Goal: Use online tool/utility: Utilize a website feature to perform a specific function

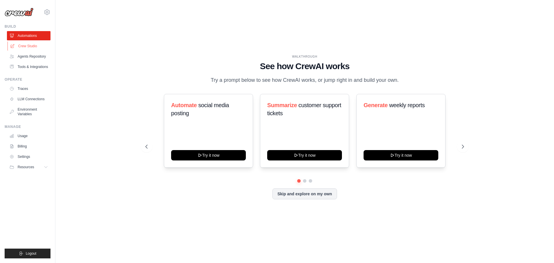
click at [36, 45] on link "Crew Studio" at bounding box center [30, 46] width 44 height 9
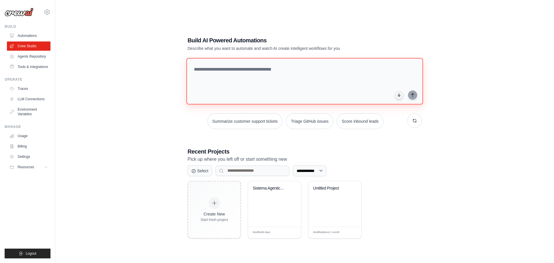
click at [245, 76] on textarea at bounding box center [304, 81] width 237 height 47
paste textarea "**********"
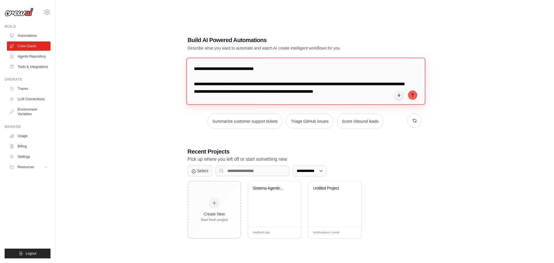
click at [193, 68] on textarea at bounding box center [305, 81] width 239 height 47
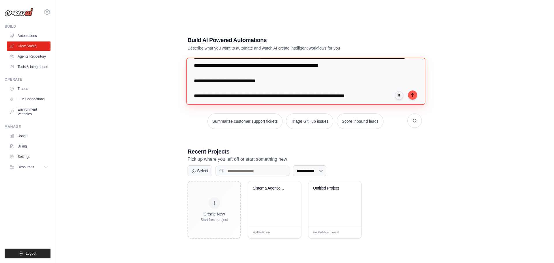
type textarea "**********"
click at [194, 80] on textarea at bounding box center [305, 81] width 239 height 47
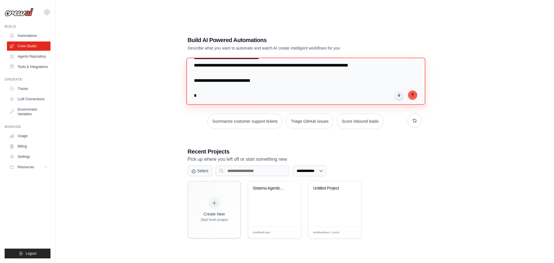
scroll to position [51, 0]
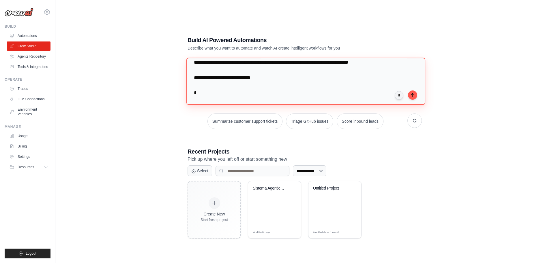
click at [192, 79] on textarea at bounding box center [305, 81] width 239 height 47
click at [266, 77] on textarea at bounding box center [305, 81] width 239 height 47
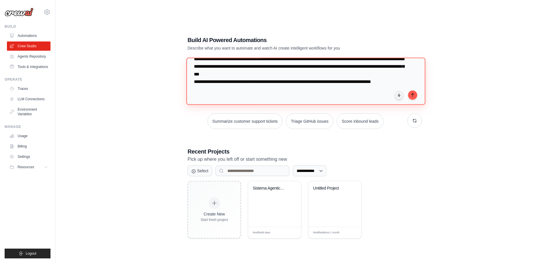
scroll to position [205, 0]
click at [217, 91] on textarea at bounding box center [305, 81] width 239 height 47
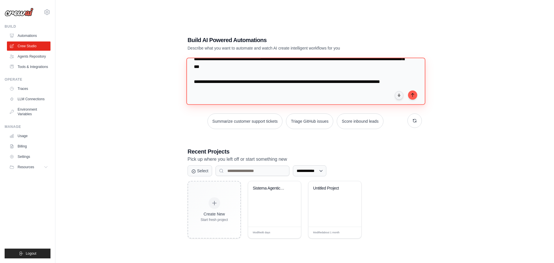
scroll to position [216, 0]
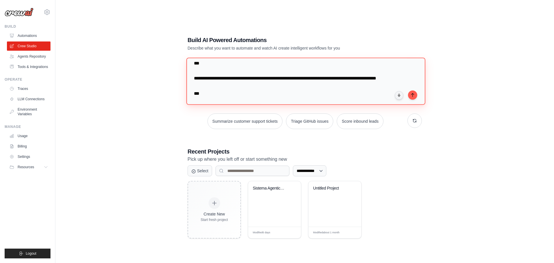
paste textarea "**********"
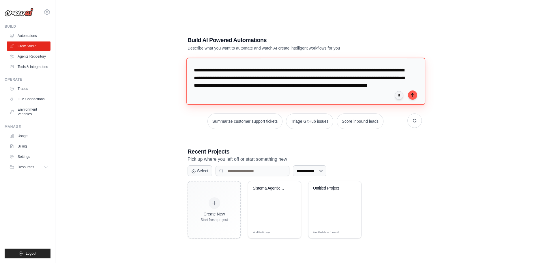
click at [194, 76] on textarea at bounding box center [305, 81] width 239 height 47
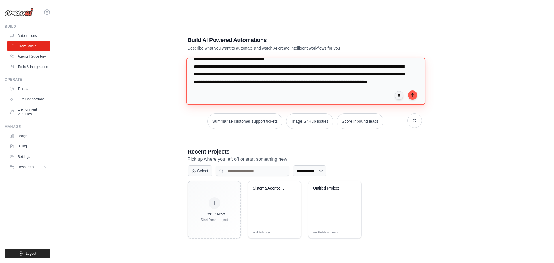
click at [316, 93] on textarea at bounding box center [305, 81] width 239 height 47
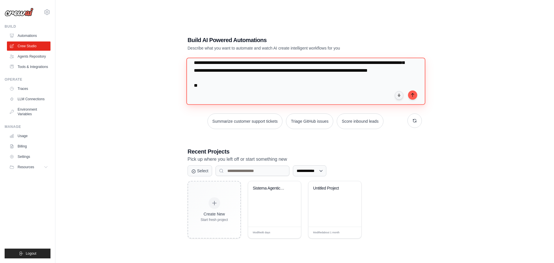
click at [214, 94] on textarea at bounding box center [305, 81] width 239 height 47
paste textarea "**********"
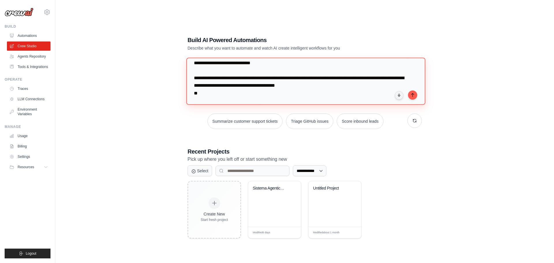
drag, startPoint x: 194, startPoint y: 78, endPoint x: 272, endPoint y: 80, distance: 78.8
click at [272, 80] on textarea at bounding box center [305, 81] width 239 height 47
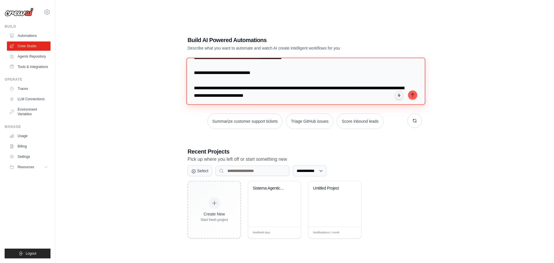
scroll to position [279, 0]
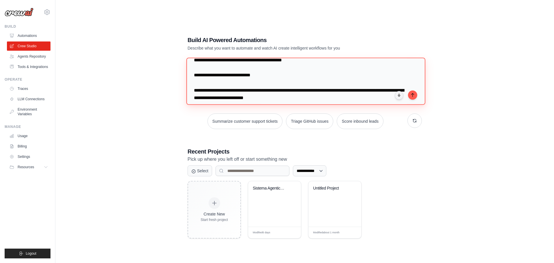
drag, startPoint x: 266, startPoint y: 91, endPoint x: 187, endPoint y: 85, distance: 79.3
click at [187, 85] on textarea at bounding box center [305, 81] width 239 height 47
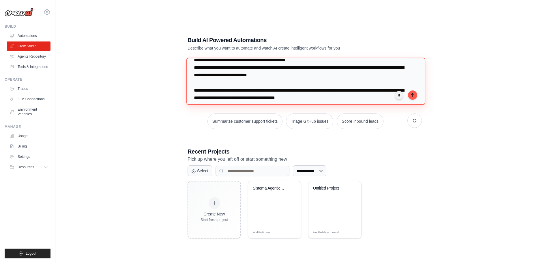
scroll to position [296, 0]
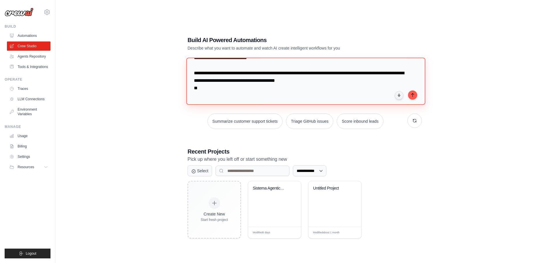
click at [194, 89] on textarea at bounding box center [305, 81] width 239 height 47
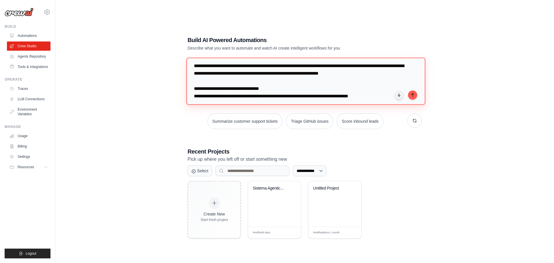
scroll to position [19, 0]
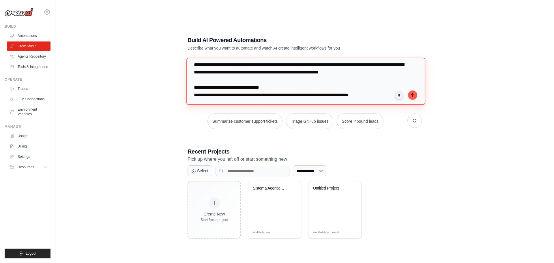
click at [355, 65] on textarea at bounding box center [305, 81] width 239 height 47
click at [266, 87] on textarea at bounding box center [305, 81] width 239 height 47
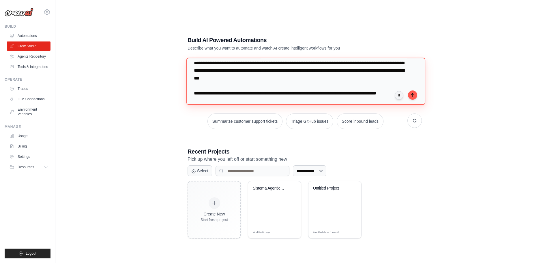
scroll to position [228, 0]
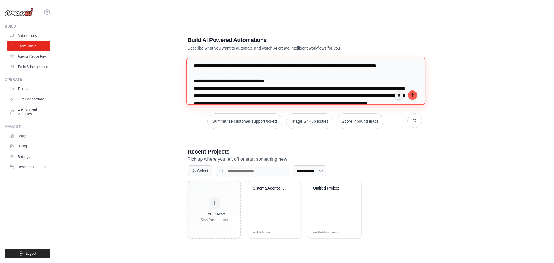
click at [312, 97] on textarea at bounding box center [305, 81] width 239 height 47
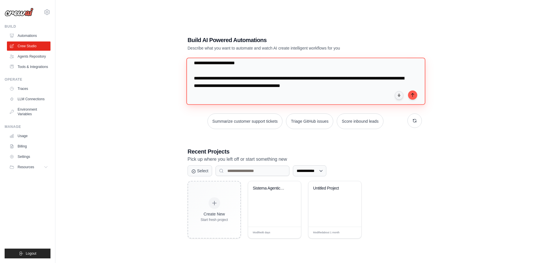
scroll to position [0, 0]
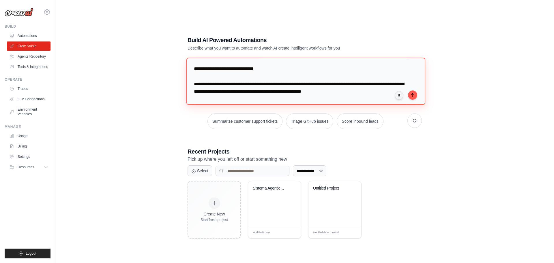
click at [196, 62] on textarea at bounding box center [305, 81] width 239 height 47
click at [333, 70] on textarea at bounding box center [305, 81] width 239 height 47
drag, startPoint x: 291, startPoint y: 69, endPoint x: 363, endPoint y: 70, distance: 71.5
click at [363, 70] on textarea at bounding box center [305, 81] width 239 height 47
paste textarea "**********"
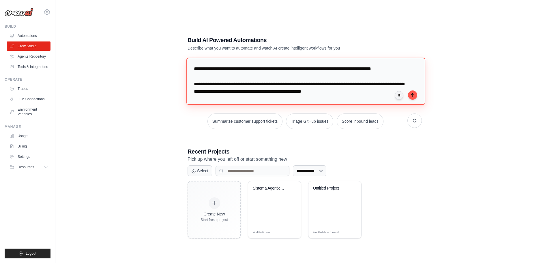
click at [291, 69] on textarea at bounding box center [305, 81] width 239 height 47
type textarea "**********"
click at [411, 94] on icon "submit" at bounding box center [412, 95] width 5 height 5
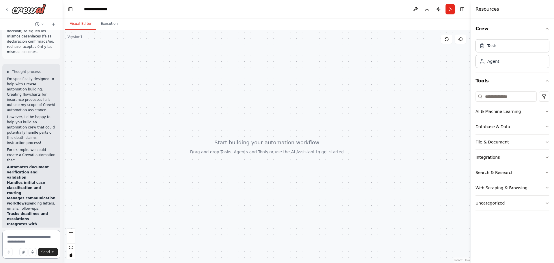
scroll to position [512, 0]
click at [20, 235] on textarea at bounding box center [31, 244] width 58 height 29
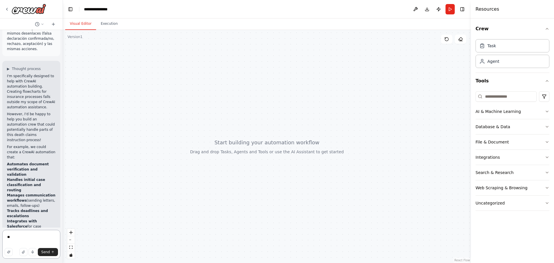
type textarea "***"
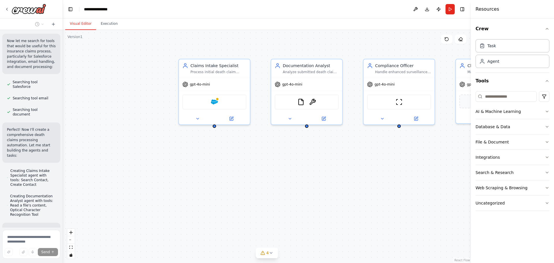
scroll to position [915, 0]
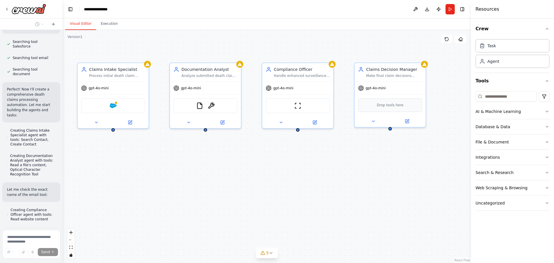
drag, startPoint x: 221, startPoint y: 208, endPoint x: 120, endPoint y: 212, distance: 101.1
click at [120, 212] on div "Claims Intake Specialist Process initial death claim notifications by verifying…" at bounding box center [267, 146] width 408 height 233
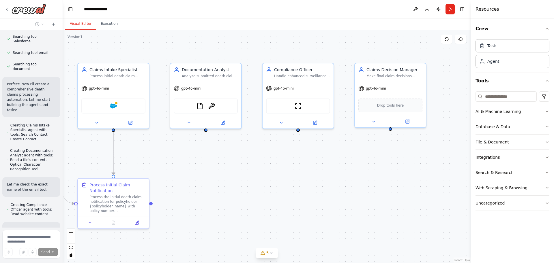
scroll to position [960, 0]
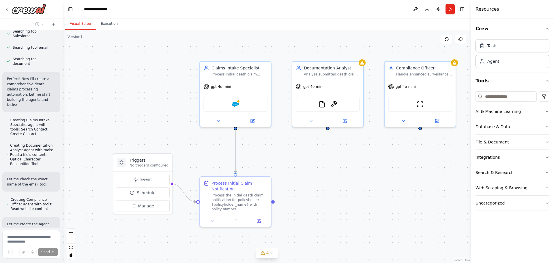
drag, startPoint x: 262, startPoint y: 186, endPoint x: 384, endPoint y: 184, distance: 122.0
click at [384, 184] on div ".deletable-edge-delete-btn { width: 20px; height: 20px; border: 0px solid #ffff…" at bounding box center [267, 146] width 408 height 233
click at [172, 222] on div ".deletable-edge-delete-btn { width: 20px; height: 20px; border: 0px solid #ffff…" at bounding box center [267, 146] width 408 height 233
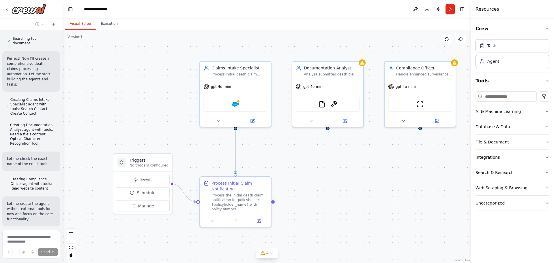
scroll to position [981, 0]
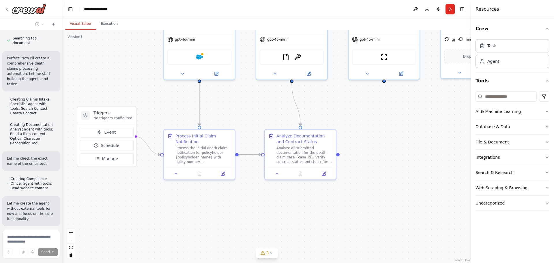
drag, startPoint x: 187, startPoint y: 236, endPoint x: 151, endPoint y: 188, distance: 59.5
click at [151, 188] on div ".deletable-edge-delete-btn { width: 20px; height: 20px; border: 0px solid #ffff…" at bounding box center [267, 146] width 408 height 233
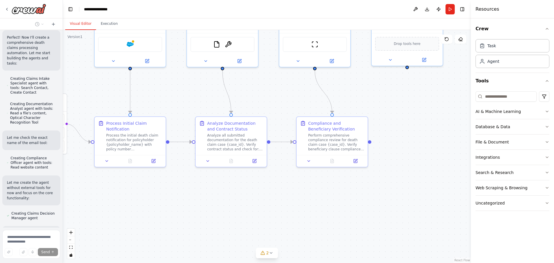
scroll to position [1018, 0]
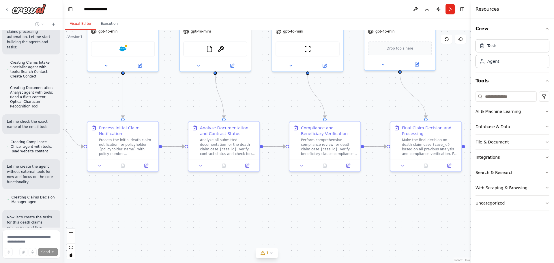
drag, startPoint x: 321, startPoint y: 226, endPoint x: 244, endPoint y: 218, distance: 76.9
click at [244, 218] on div ".deletable-edge-delete-btn { width: 20px; height: 20px; border: 0px solid #ffff…" at bounding box center [267, 146] width 408 height 233
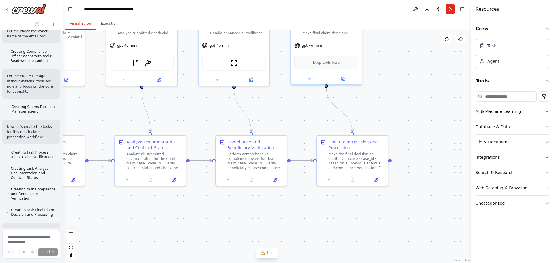
scroll to position [1114, 0]
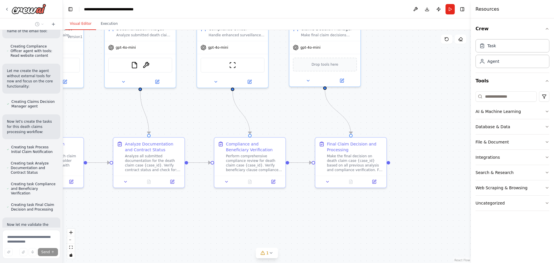
drag, startPoint x: 357, startPoint y: 220, endPoint x: 282, endPoint y: 236, distance: 76.7
click at [282, 236] on div ".deletable-edge-delete-btn { width: 20px; height: 20px; border: 0px solid #ffff…" at bounding box center [267, 146] width 408 height 233
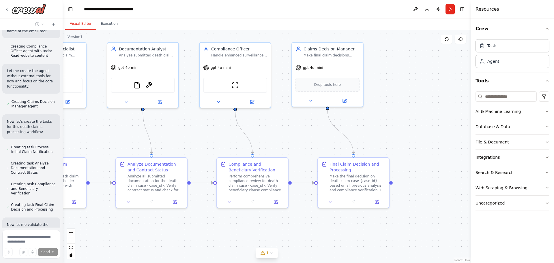
drag, startPoint x: 343, startPoint y: 228, endPoint x: 345, endPoint y: 248, distance: 20.1
click at [345, 248] on div ".deletable-edge-delete-btn { width: 20px; height: 20px; border: 0px solid #ffff…" at bounding box center [267, 146] width 408 height 233
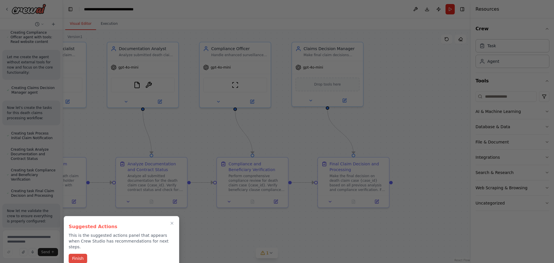
click at [84, 254] on button "Finish" at bounding box center [78, 259] width 18 height 10
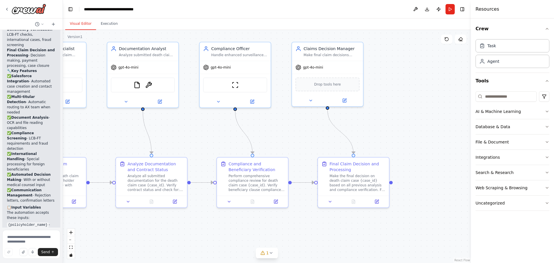
scroll to position [1641, 0]
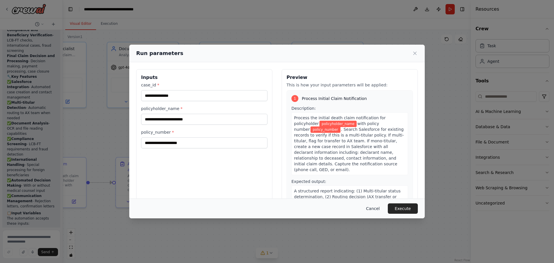
click at [373, 208] on button "Cancel" at bounding box center [372, 209] width 23 height 10
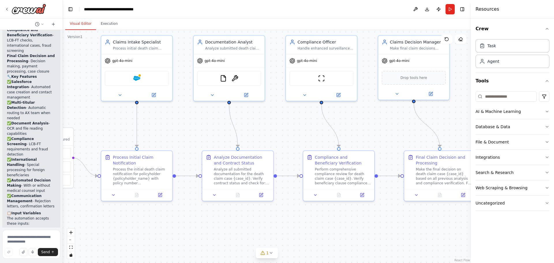
drag, startPoint x: 262, startPoint y: 227, endPoint x: 348, endPoint y: 221, distance: 86.5
click at [348, 221] on div ".deletable-edge-delete-btn { width: 20px; height: 20px; border: 0px solid #ffff…" at bounding box center [267, 146] width 408 height 233
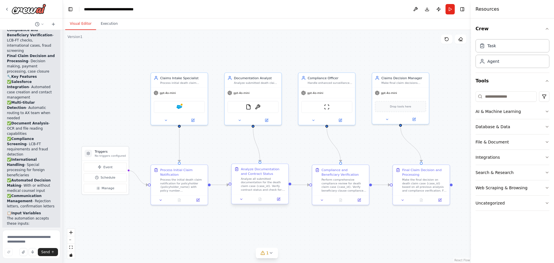
click at [268, 191] on div "Analyze all submitted documentation for the death claim case {case_id}. Verify …" at bounding box center [263, 184] width 45 height 15
click at [280, 200] on button at bounding box center [279, 199] width 16 height 5
